Goal: Transaction & Acquisition: Purchase product/service

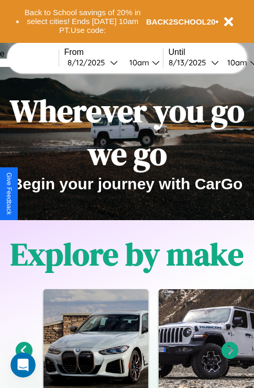
scroll to position [161, 0]
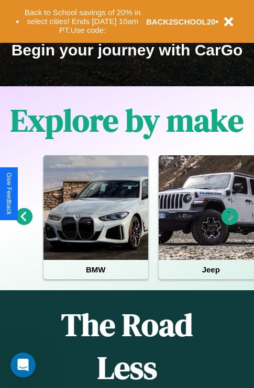
click at [230, 224] on icon at bounding box center [229, 216] width 17 height 17
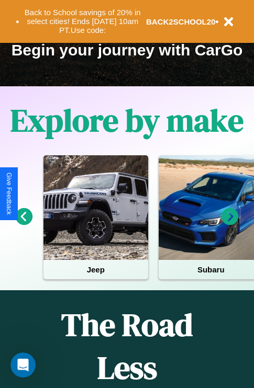
click at [230, 224] on icon at bounding box center [229, 216] width 17 height 17
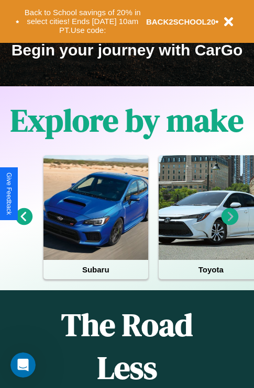
click at [24, 224] on icon at bounding box center [24, 216] width 17 height 17
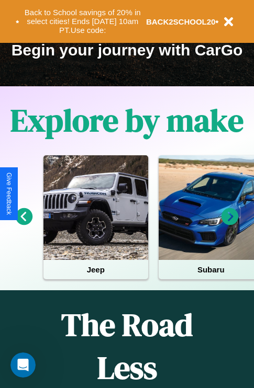
click at [230, 224] on icon at bounding box center [229, 216] width 17 height 17
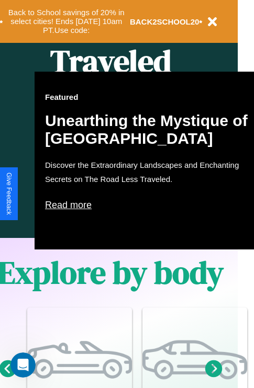
scroll to position [522, 17]
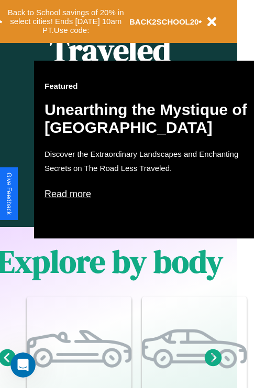
click at [149, 194] on p "Read more" at bounding box center [148, 194] width 209 height 17
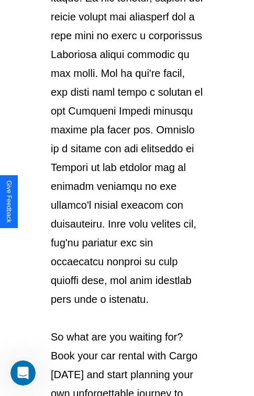
scroll to position [1809, 0]
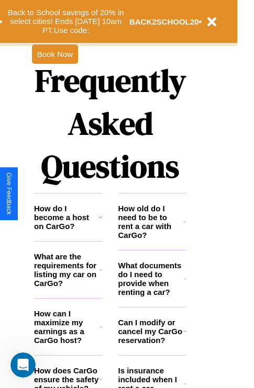
scroll to position [1268, 17]
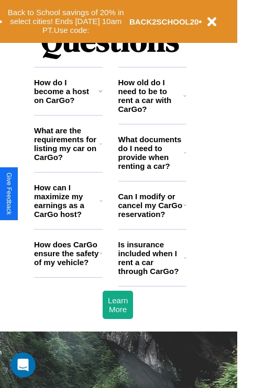
click at [152, 219] on h3 "Can I modify or cancel my CarGo reservation?" at bounding box center [150, 205] width 65 height 27
click at [152, 275] on h3 "Is insurance included when I rent a car through CarGo?" at bounding box center [150, 258] width 65 height 36
click at [184, 209] on icon at bounding box center [184, 205] width 3 height 8
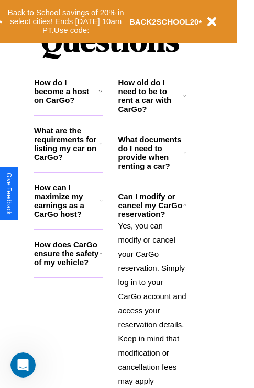
click at [185, 100] on icon at bounding box center [184, 96] width 3 height 8
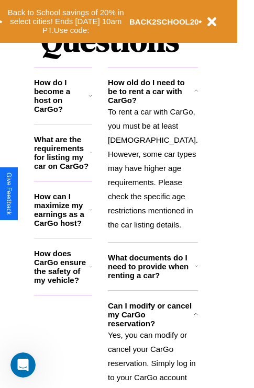
click at [92, 157] on icon at bounding box center [91, 153] width 2 height 8
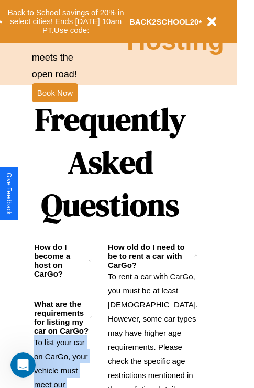
scroll to position [1019, 17]
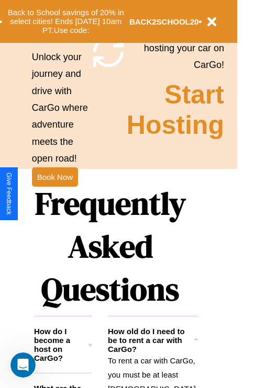
click at [54, 194] on h1 "Frequently Asked Questions" at bounding box center [110, 246] width 152 height 139
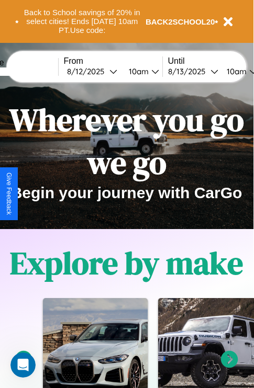
scroll to position [0, 0]
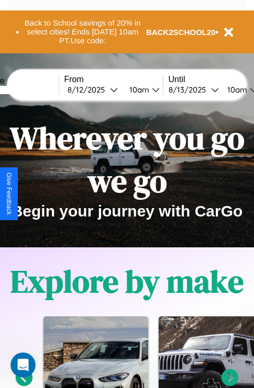
click at [35, 89] on input "text" at bounding box center [19, 90] width 78 height 8
type input "*******"
click at [105, 89] on div "8 / 12 / 2025" at bounding box center [88, 90] width 42 height 10
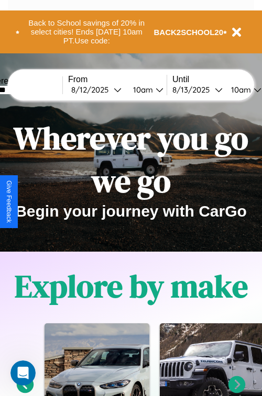
select select "*"
select select "****"
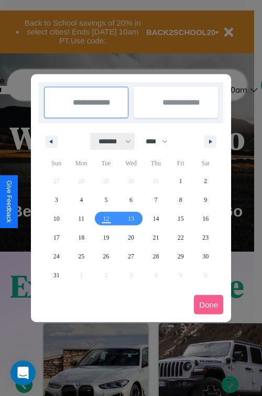
click at [110, 141] on select "******* ******** ***** ***** *** **** **** ****** ********* ******* ******** **…" at bounding box center [113, 141] width 44 height 17
select select "*"
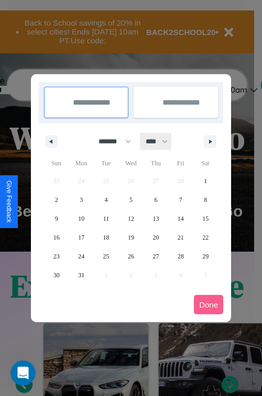
click at [161, 141] on select "**** **** **** **** **** **** **** **** **** **** **** **** **** **** **** ****…" at bounding box center [155, 141] width 31 height 17
select select "****"
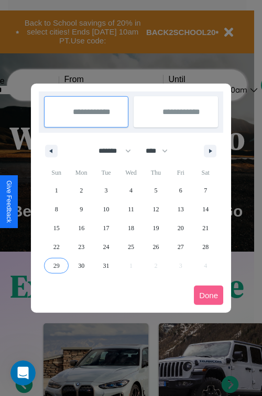
click at [56, 265] on span "29" at bounding box center [56, 265] width 6 height 19
type input "**********"
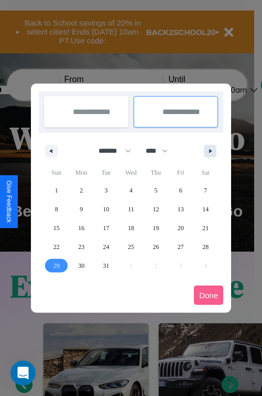
click at [210, 151] on icon "button" at bounding box center [211, 151] width 5 height 4
select select "*"
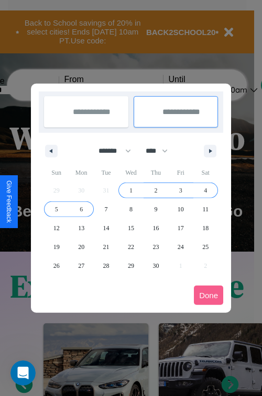
click at [81, 209] on span "6" at bounding box center [81, 209] width 3 height 19
type input "**********"
select select "*"
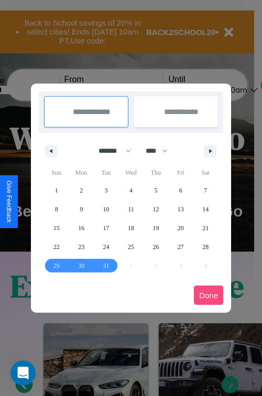
click at [208, 295] on button "Done" at bounding box center [208, 295] width 29 height 19
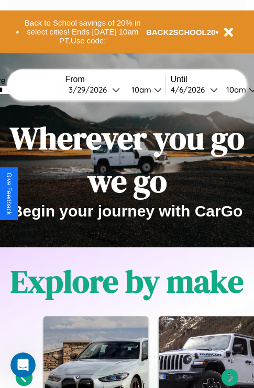
scroll to position [0, 38]
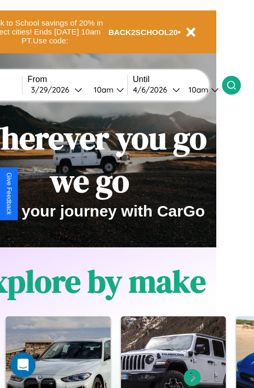
click at [236, 85] on icon at bounding box center [231, 85] width 10 height 10
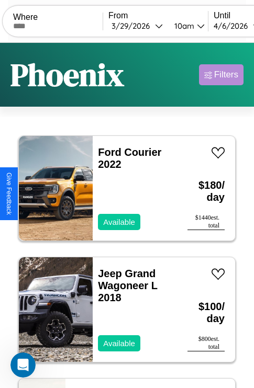
click at [221, 75] on div "Filters" at bounding box center [226, 75] width 24 height 10
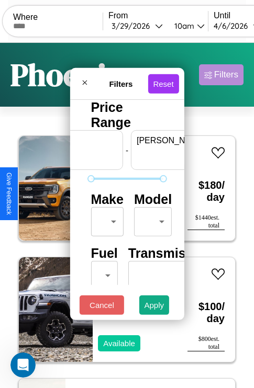
scroll to position [0, 65]
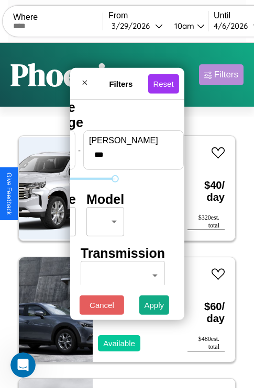
type input "***"
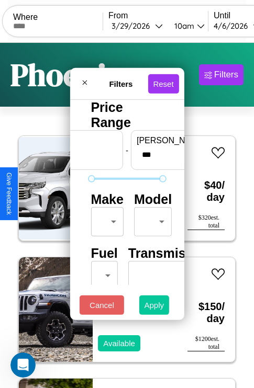
type input "*"
click at [154, 308] on button "Apply" at bounding box center [154, 305] width 30 height 19
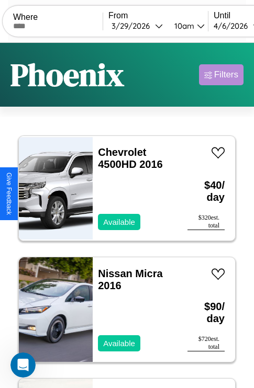
click at [221, 75] on div "Filters" at bounding box center [226, 75] width 24 height 10
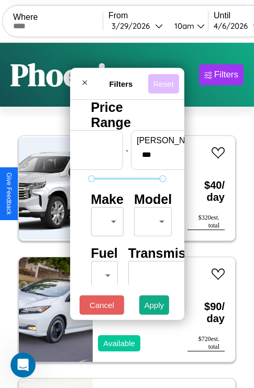
click at [165, 81] on button "Reset" at bounding box center [163, 83] width 31 height 19
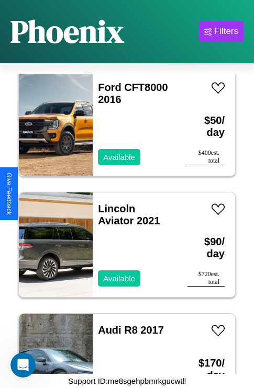
scroll to position [646, 0]
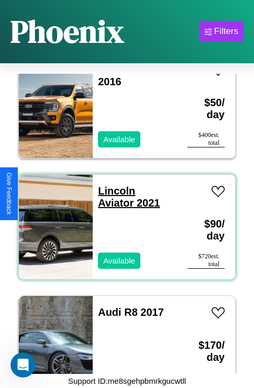
click at [113, 185] on link "Lincoln Aviator 2021" at bounding box center [129, 197] width 62 height 24
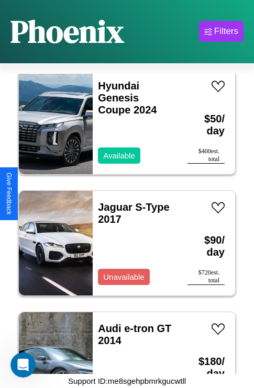
scroll to position [4288, 0]
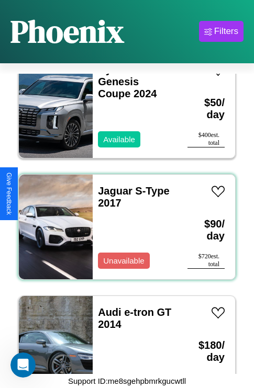
click at [123, 221] on div "Jaguar S-Type 2017 Unavailable" at bounding box center [135, 227] width 84 height 105
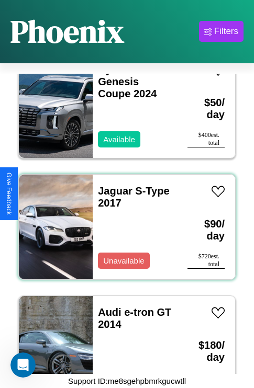
click at [123, 221] on div "Jaguar S-Type 2017 Unavailable" at bounding box center [135, 227] width 84 height 105
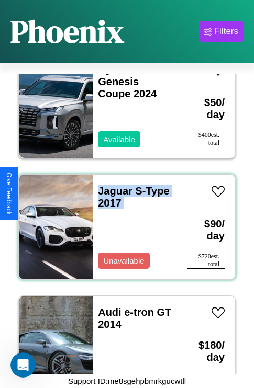
click at [123, 221] on div "Jaguar S-Type 2017 Unavailable" at bounding box center [135, 227] width 84 height 105
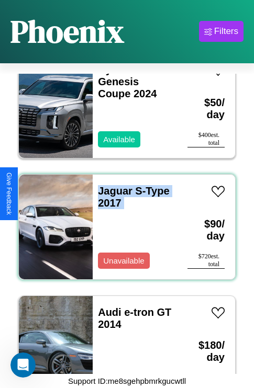
click at [123, 221] on div "Jaguar S-Type 2017 Unavailable" at bounding box center [135, 227] width 84 height 105
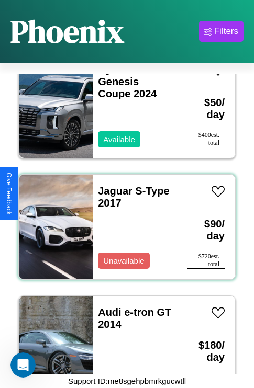
click at [123, 221] on div "Jaguar S-Type 2017 Unavailable" at bounding box center [135, 227] width 84 height 105
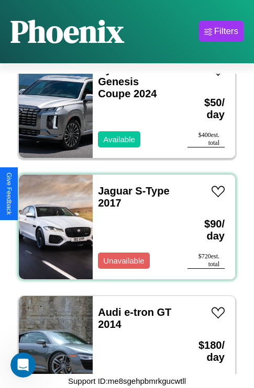
click at [123, 221] on div "Jaguar S-Type 2017 Unavailable" at bounding box center [135, 227] width 84 height 105
click at [112, 185] on link "Jaguar S-Type 2017" at bounding box center [133, 197] width 71 height 24
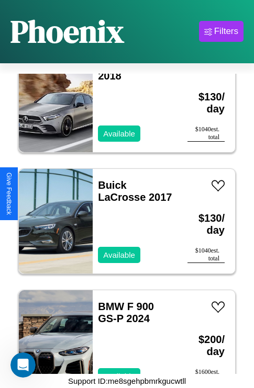
scroll to position [3924, 0]
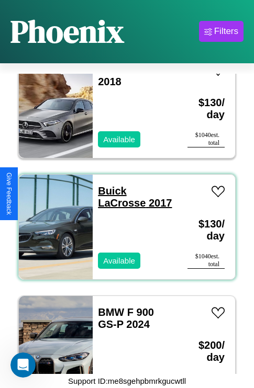
click at [109, 185] on link "Buick LaCrosse 2017" at bounding box center [135, 197] width 74 height 24
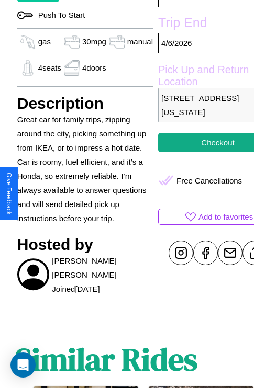
scroll to position [336, 25]
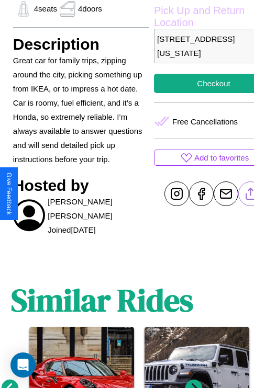
click at [251, 194] on line at bounding box center [251, 191] width 0 height 7
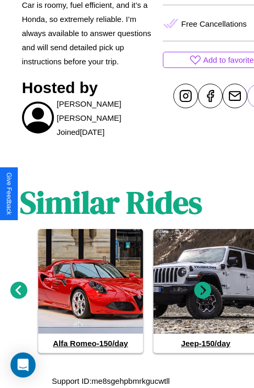
scroll to position [448, 16]
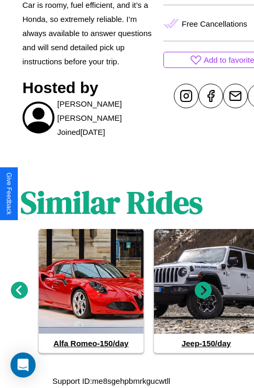
click at [203, 291] on icon at bounding box center [203, 290] width 17 height 17
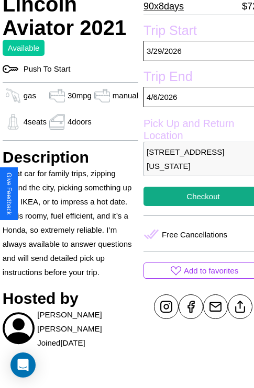
scroll to position [226, 36]
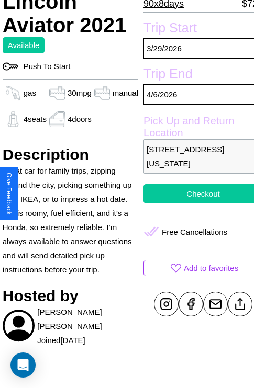
click at [194, 194] on button "Checkout" at bounding box center [202, 193] width 119 height 19
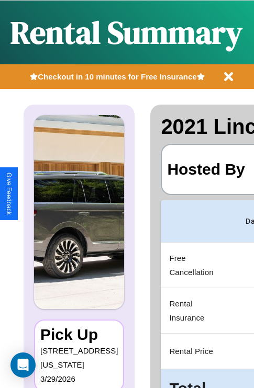
scroll to position [0, 198]
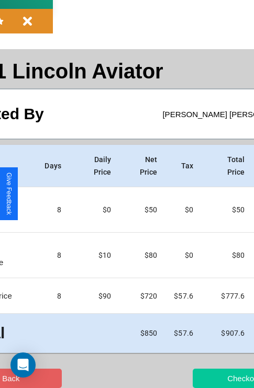
click at [202, 378] on button "Checkout" at bounding box center [244, 378] width 102 height 19
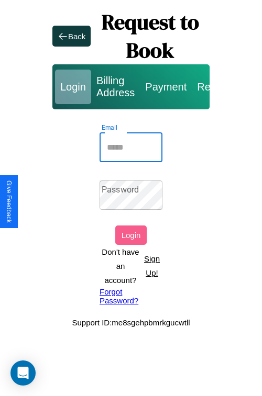
click at [131, 147] on input "Email" at bounding box center [130, 147] width 63 height 29
type input "**********"
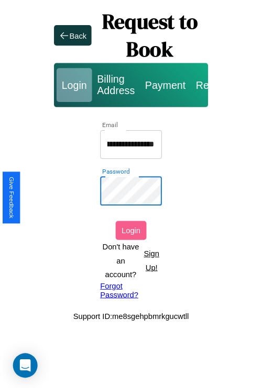
scroll to position [0, 0]
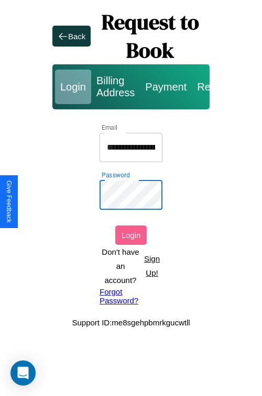
click at [131, 235] on button "Login" at bounding box center [130, 235] width 31 height 19
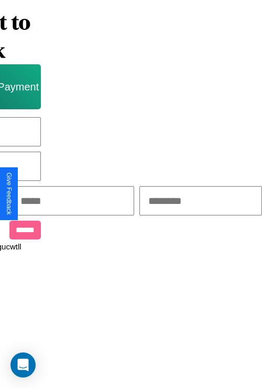
scroll to position [0, 178]
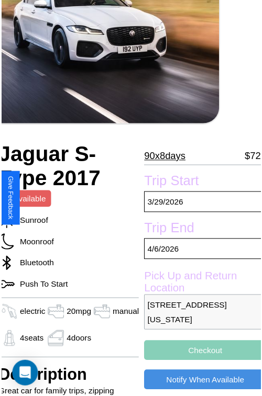
scroll to position [116, 42]
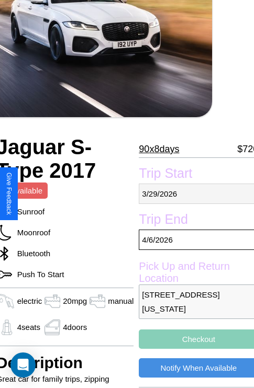
click at [194, 194] on p "3 / 29 / 2026" at bounding box center [198, 194] width 119 height 20
select select "*"
select select "****"
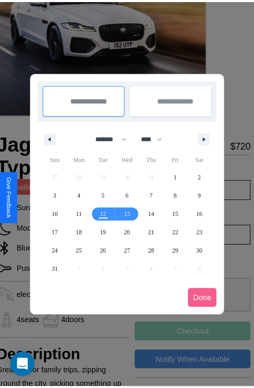
scroll to position [0, 42]
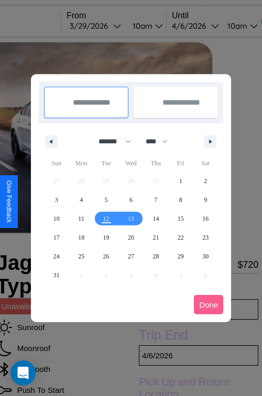
click at [110, 26] on div at bounding box center [131, 198] width 262 height 396
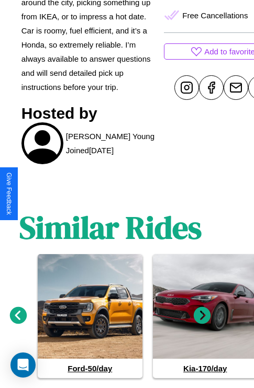
scroll to position [532, 16]
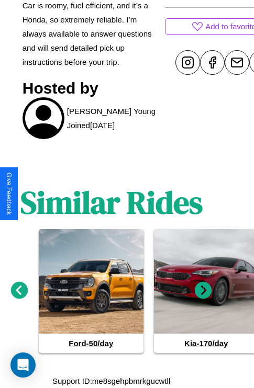
click at [203, 291] on icon at bounding box center [203, 290] width 17 height 17
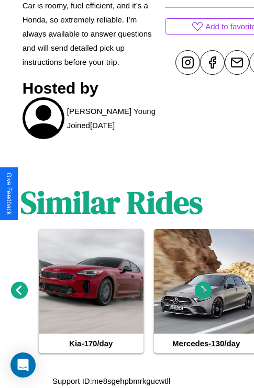
click at [19, 291] on icon at bounding box center [19, 290] width 17 height 17
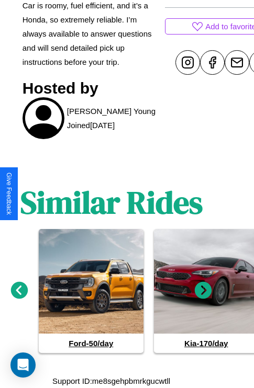
click at [203, 291] on icon at bounding box center [203, 290] width 17 height 17
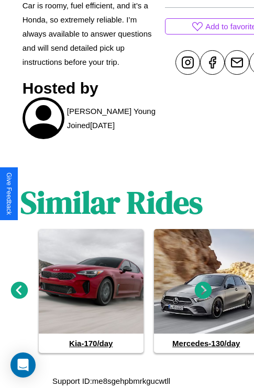
click at [203, 291] on icon at bounding box center [203, 290] width 17 height 17
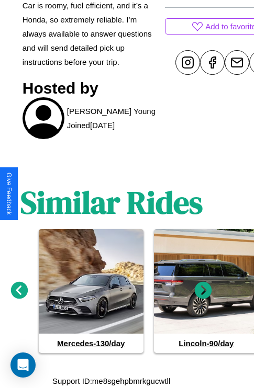
click at [203, 291] on icon at bounding box center [203, 290] width 17 height 17
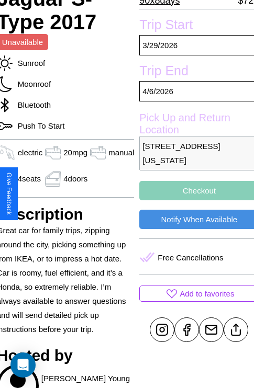
scroll to position [261, 42]
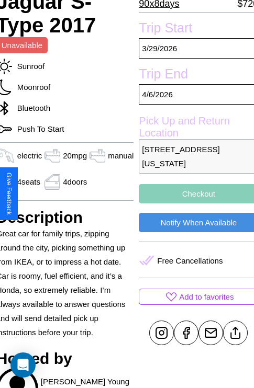
click at [194, 194] on button "Checkout" at bounding box center [198, 193] width 119 height 19
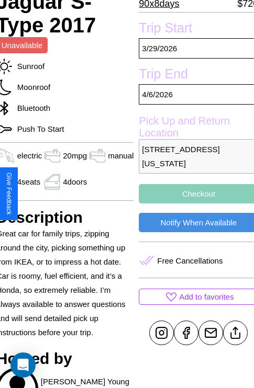
click at [194, 194] on button "Checkout" at bounding box center [198, 193] width 119 height 19
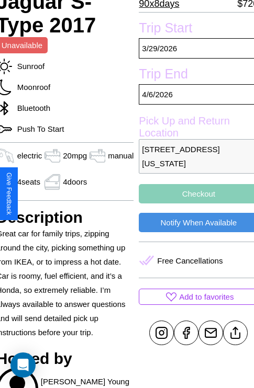
click at [194, 194] on button "Checkout" at bounding box center [198, 193] width 119 height 19
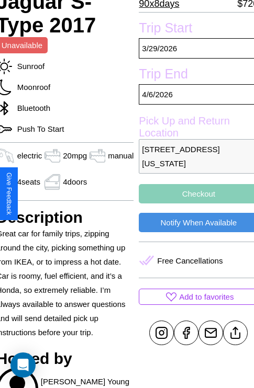
click at [194, 194] on button "Checkout" at bounding box center [198, 193] width 119 height 19
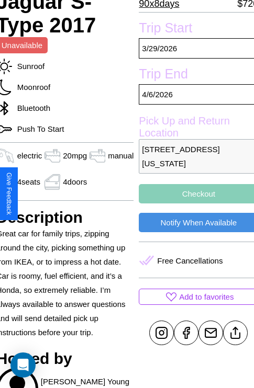
click at [194, 194] on button "Checkout" at bounding box center [198, 193] width 119 height 19
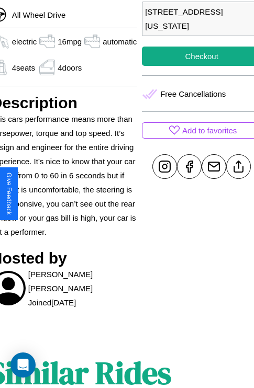
scroll to position [223, 50]
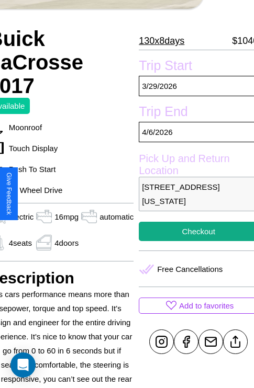
click at [194, 194] on p "[STREET_ADDRESS][US_STATE]" at bounding box center [198, 194] width 119 height 35
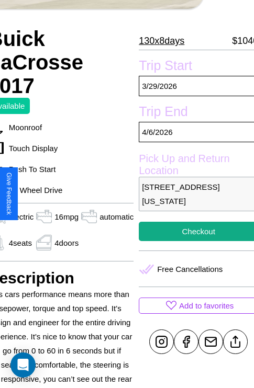
click at [194, 194] on p "[STREET_ADDRESS][US_STATE]" at bounding box center [198, 194] width 119 height 35
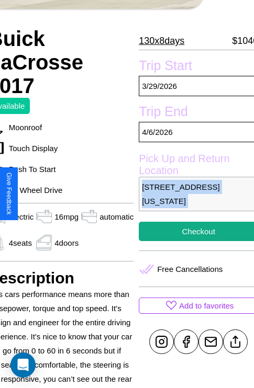
click at [194, 194] on p "[STREET_ADDRESS][US_STATE]" at bounding box center [198, 194] width 119 height 35
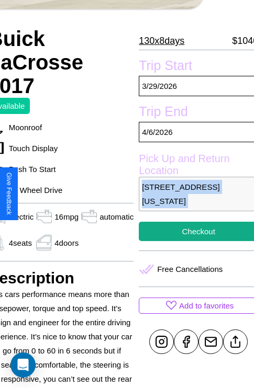
click at [194, 194] on p "[STREET_ADDRESS][US_STATE]" at bounding box center [198, 194] width 119 height 35
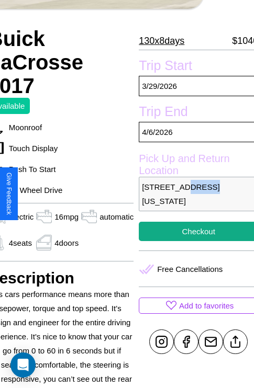
click at [194, 194] on p "[STREET_ADDRESS][US_STATE]" at bounding box center [198, 194] width 119 height 35
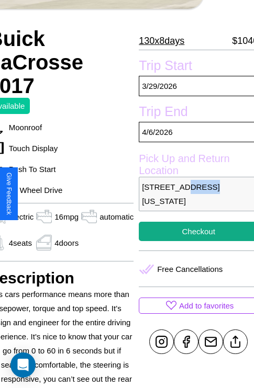
click at [194, 194] on p "[STREET_ADDRESS][US_STATE]" at bounding box center [198, 194] width 119 height 35
